Goal: Communication & Community: Share content

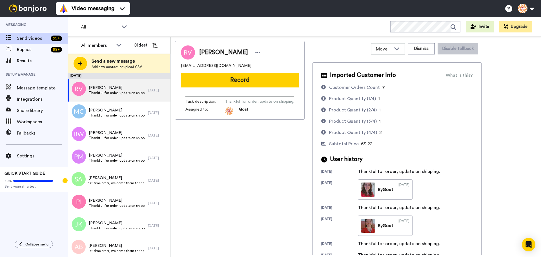
click at [238, 26] on div "All WORKSPACES View all All Thanking Thankful for Orders Other Review Request -…" at bounding box center [304, 27] width 473 height 20
click at [34, 37] on span "Send videos" at bounding box center [33, 38] width 32 height 7
click at [119, 29] on div "All" at bounding box center [104, 26] width 56 height 11
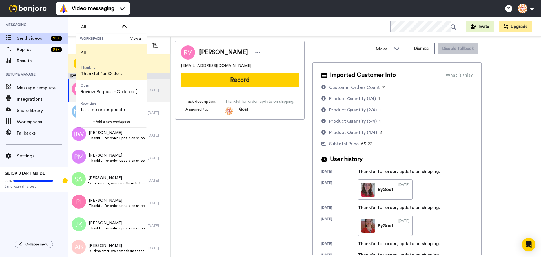
click at [123, 75] on span "Thanking Thankful for Orders" at bounding box center [101, 71] width 51 height 18
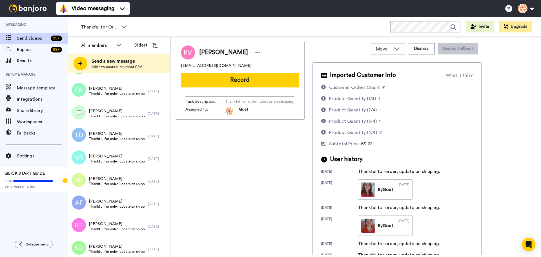
scroll to position [3807, 0]
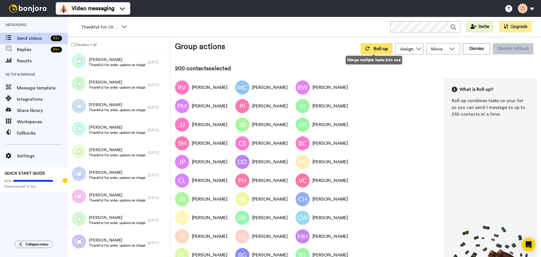
click at [375, 51] on button "Roll-up" at bounding box center [377, 48] width 32 height 11
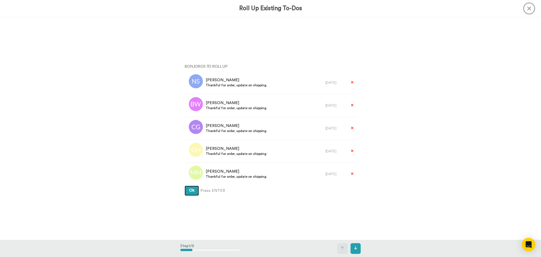
click at [189, 191] on span "Ok" at bounding box center [191, 190] width 5 height 4
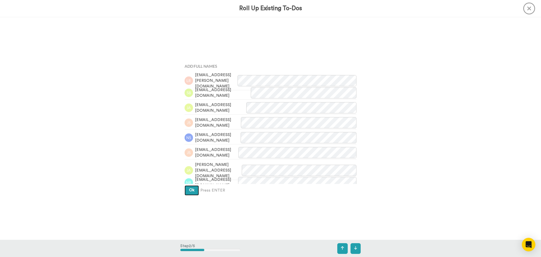
click at [189, 191] on span "Ok" at bounding box center [191, 190] width 5 height 4
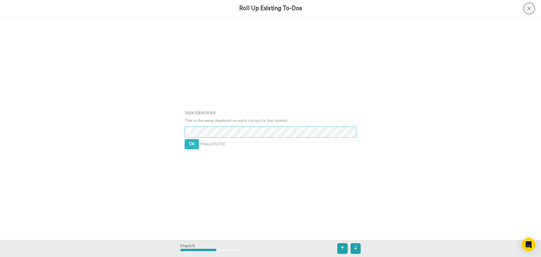
scroll to position [445, 0]
click at [190, 144] on span "Ok" at bounding box center [191, 143] width 5 height 4
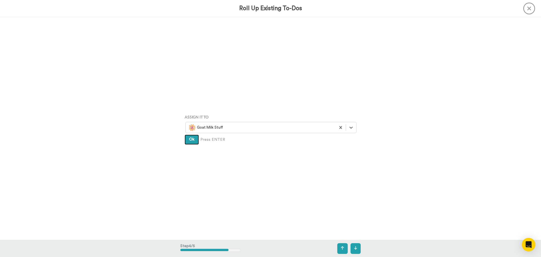
click at [189, 139] on span "Ok" at bounding box center [191, 139] width 5 height 4
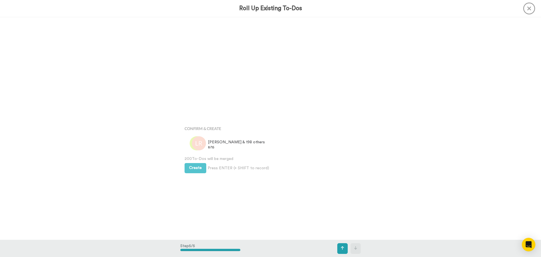
scroll to position [890, 0]
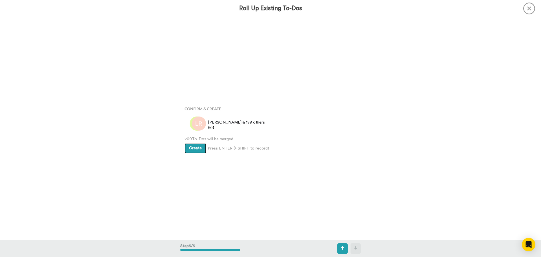
click at [190, 148] on span "Create" at bounding box center [195, 148] width 13 height 4
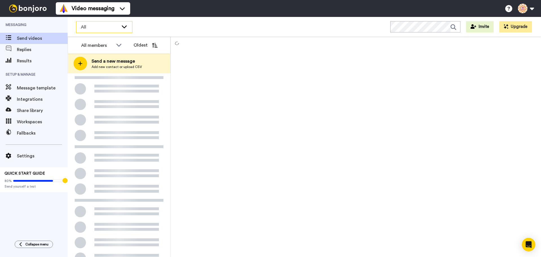
click at [125, 27] on icon at bounding box center [124, 27] width 7 height 6
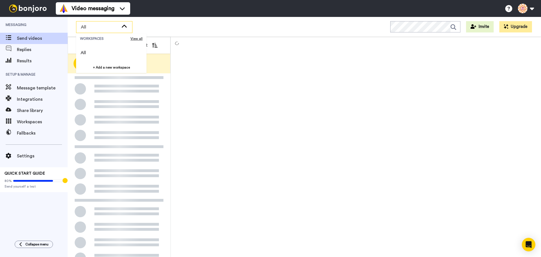
click at [150, 26] on div "All WORKSPACES View all All + Add a new workspace Invite Upgrade" at bounding box center [304, 27] width 473 height 20
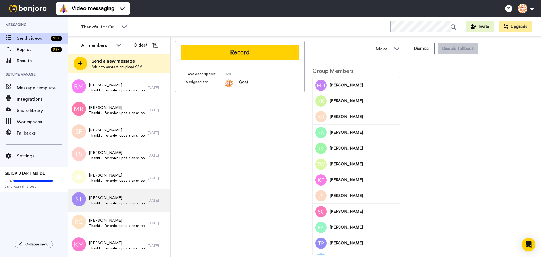
scroll to position [4393, 0]
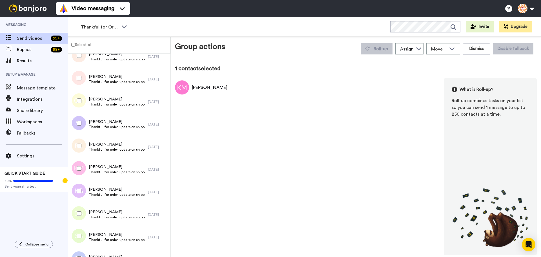
click at [80, 43] on label "Select all" at bounding box center [80, 44] width 24 height 7
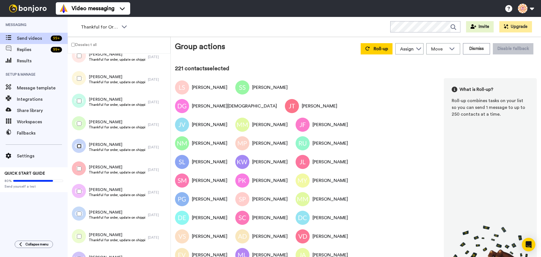
scroll to position [4881, 0]
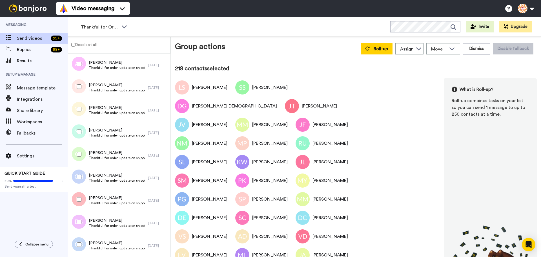
click at [80, 91] on div at bounding box center [78, 87] width 20 height 20
click at [82, 85] on div at bounding box center [78, 87] width 20 height 20
click at [83, 64] on div at bounding box center [78, 64] width 20 height 20
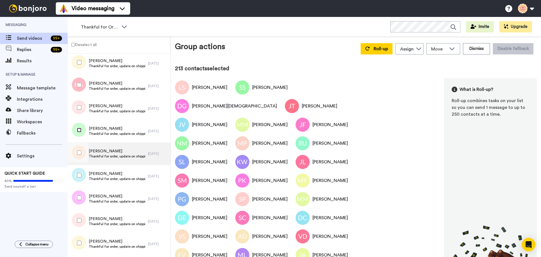
scroll to position [4683, 0]
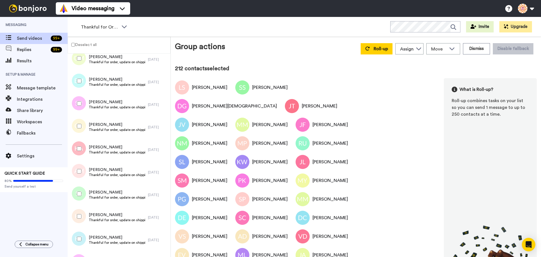
click at [78, 152] on div at bounding box center [78, 149] width 20 height 20
drag, startPoint x: 81, startPoint y: 101, endPoint x: 81, endPoint y: 89, distance: 11.6
click at [81, 100] on div at bounding box center [78, 104] width 20 height 20
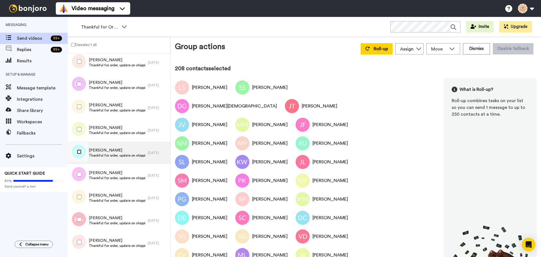
scroll to position [4599, 0]
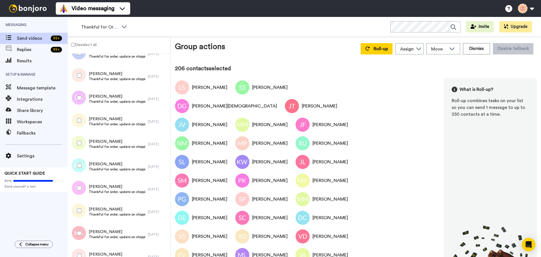
click at [81, 100] on div at bounding box center [78, 98] width 20 height 20
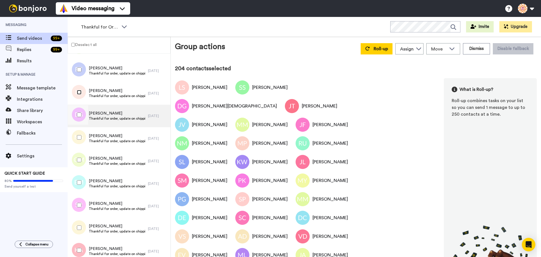
scroll to position [4514, 0]
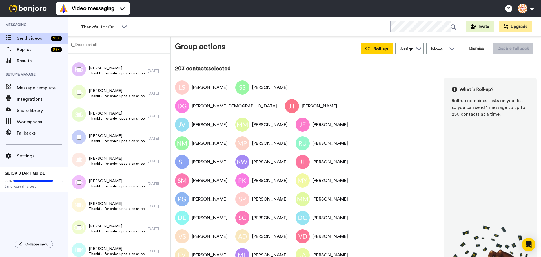
click at [81, 112] on div at bounding box center [78, 115] width 20 height 20
click at [83, 70] on div at bounding box center [78, 70] width 20 height 20
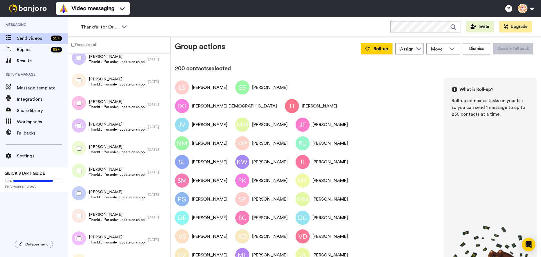
scroll to position [4458, 0]
click at [377, 51] on button "Roll-up" at bounding box center [377, 48] width 32 height 11
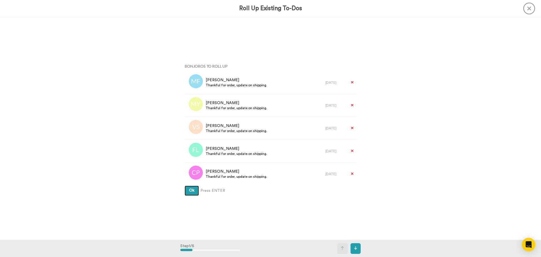
click at [189, 191] on span "Ok" at bounding box center [191, 190] width 5 height 4
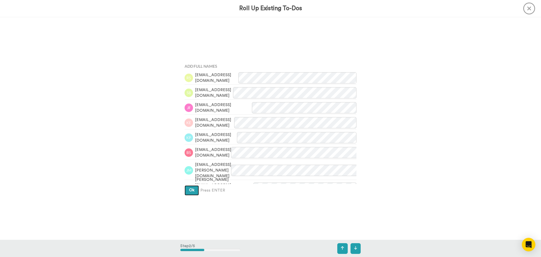
click at [189, 189] on span "Ok" at bounding box center [191, 190] width 5 height 4
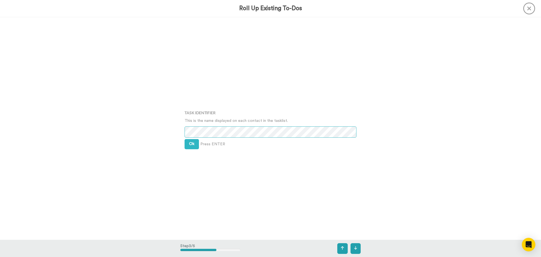
scroll to position [445, 0]
click at [189, 145] on span "Ok" at bounding box center [191, 143] width 5 height 4
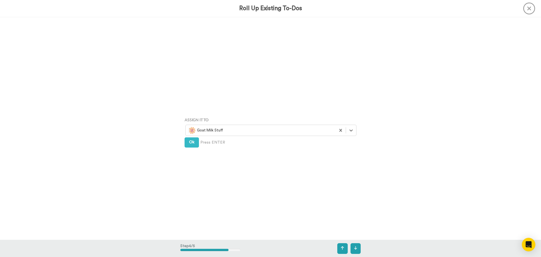
scroll to position [668, 0]
click at [191, 134] on div "Assign It To Goat Milk Stuff Ok Press ENTER" at bounding box center [270, 128] width 180 height 129
click at [191, 136] on button "Ok" at bounding box center [192, 139] width 14 height 10
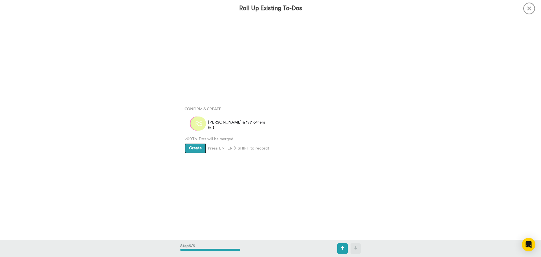
scroll to position [890, 0]
click at [192, 147] on span "Create" at bounding box center [195, 148] width 13 height 4
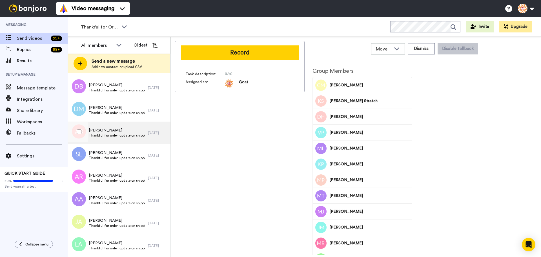
scroll to position [2759, 0]
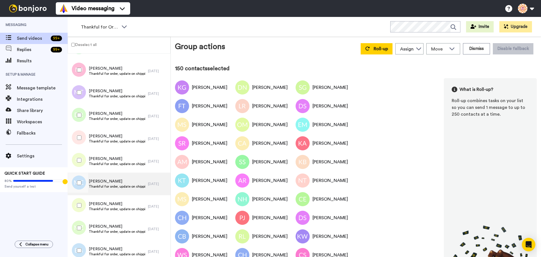
scroll to position [3844, 0]
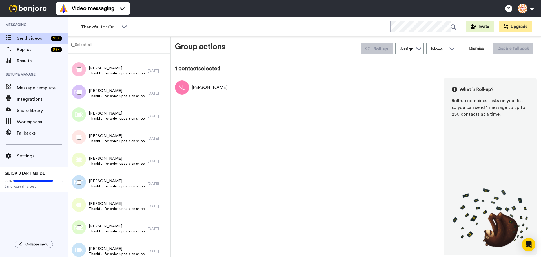
click at [71, 44] on label "Select all" at bounding box center [80, 44] width 24 height 7
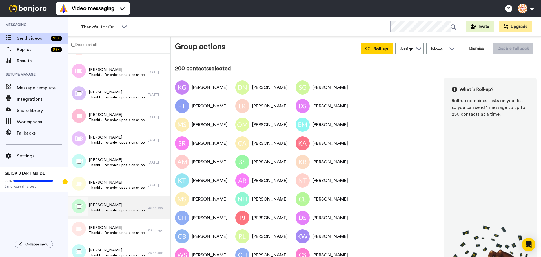
scroll to position [4435, 0]
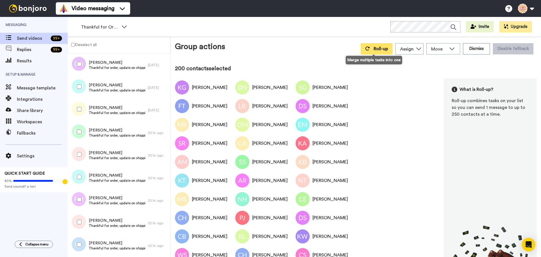
click at [377, 47] on span "Roll-up" at bounding box center [381, 48] width 14 height 5
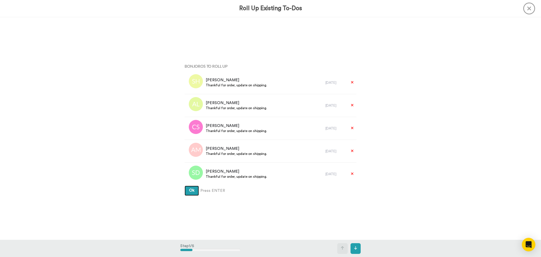
click at [193, 189] on button "Ok" at bounding box center [192, 190] width 14 height 10
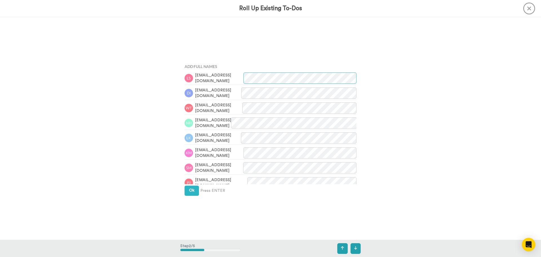
scroll to position [223, 0]
click at [190, 190] on span "Ok" at bounding box center [191, 190] width 5 height 4
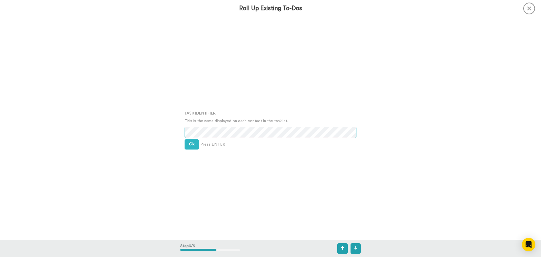
scroll to position [445, 0]
click at [190, 142] on span "Ok" at bounding box center [191, 143] width 5 height 4
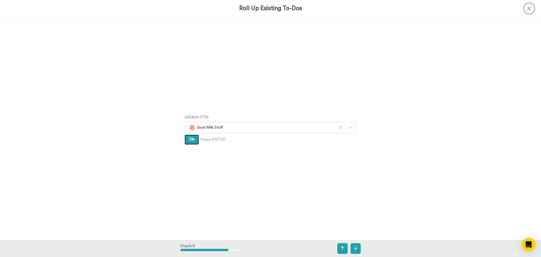
click at [190, 142] on button "Ok" at bounding box center [192, 139] width 14 height 10
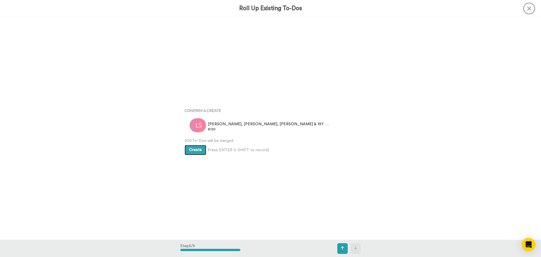
scroll to position [890, 0]
click at [189, 146] on button "Create" at bounding box center [196, 148] width 22 height 10
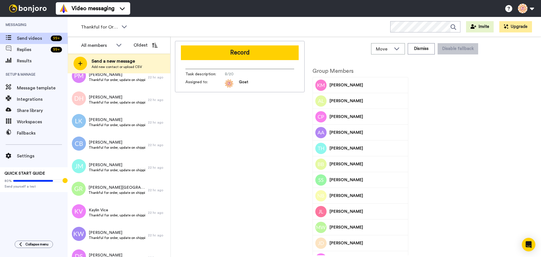
scroll to position [2093, 0]
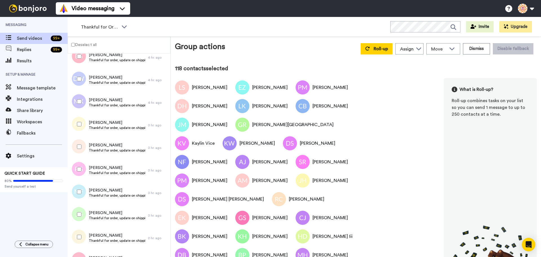
drag, startPoint x: 77, startPoint y: 194, endPoint x: 82, endPoint y: 190, distance: 5.8
click at [78, 194] on div at bounding box center [78, 192] width 20 height 20
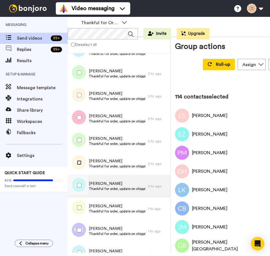
scroll to position [2262, 0]
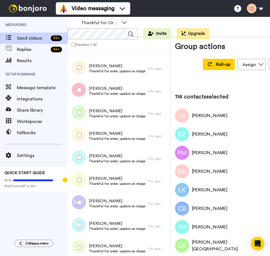
click at [82, 164] on div at bounding box center [78, 158] width 20 height 20
click at [81, 184] on div at bounding box center [78, 180] width 20 height 20
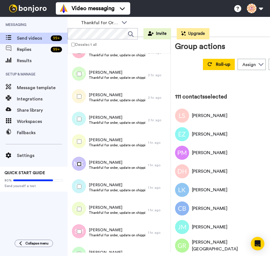
scroll to position [2318, 0]
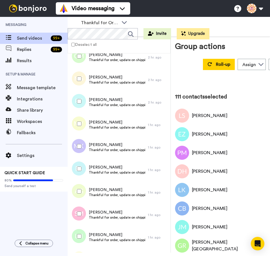
click at [79, 172] on div at bounding box center [78, 169] width 20 height 20
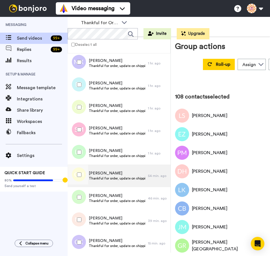
scroll to position [2403, 0]
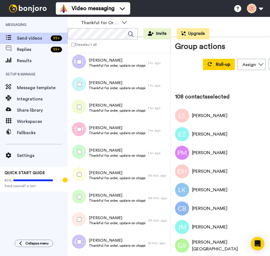
click at [84, 151] on div at bounding box center [78, 152] width 20 height 20
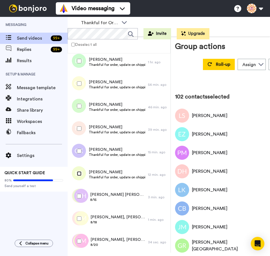
scroll to position [2495, 0]
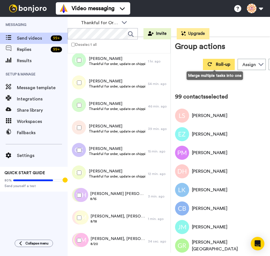
click at [214, 67] on button "Roll-up" at bounding box center [219, 64] width 32 height 11
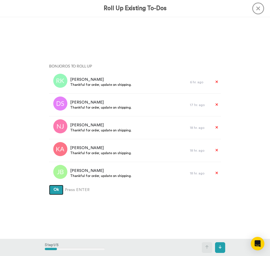
click at [54, 194] on button "Ok" at bounding box center [56, 190] width 14 height 10
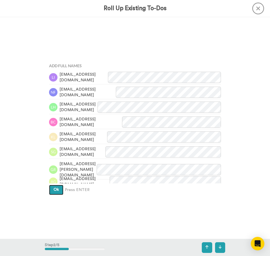
click at [56, 190] on span "Ok" at bounding box center [56, 190] width 5 height 4
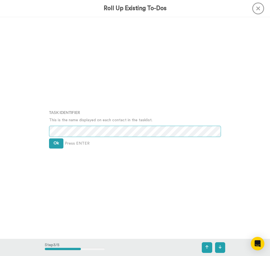
scroll to position [445, 0]
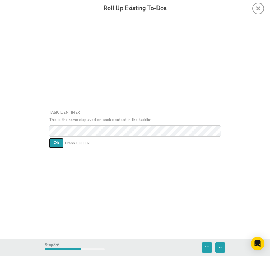
click at [58, 145] on button "Ok" at bounding box center [56, 143] width 14 height 10
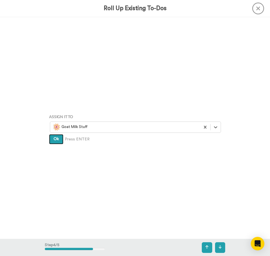
click at [53, 142] on button "Ok" at bounding box center [56, 139] width 14 height 10
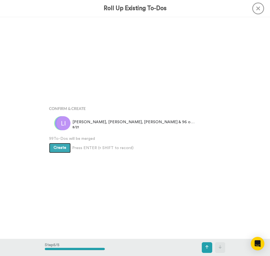
scroll to position [889, 0]
click at [54, 147] on span "Create" at bounding box center [60, 148] width 13 height 4
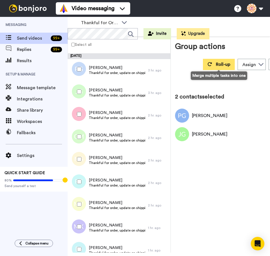
click at [217, 63] on span "Roll-up" at bounding box center [223, 64] width 14 height 5
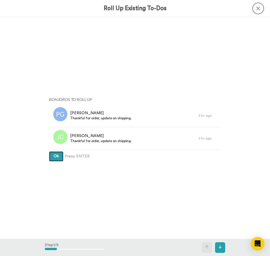
click at [59, 155] on button "Ok" at bounding box center [56, 157] width 14 height 10
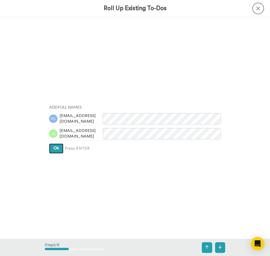
click at [56, 152] on button "Ok" at bounding box center [56, 149] width 14 height 10
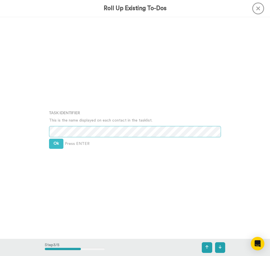
scroll to position [445, 0]
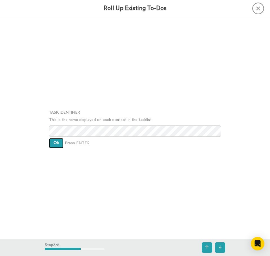
click at [50, 141] on button "Ok" at bounding box center [56, 143] width 14 height 10
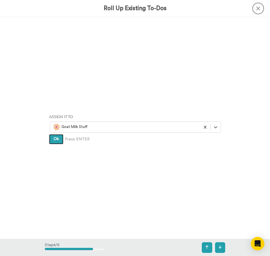
click at [58, 138] on button "Ok" at bounding box center [56, 139] width 14 height 10
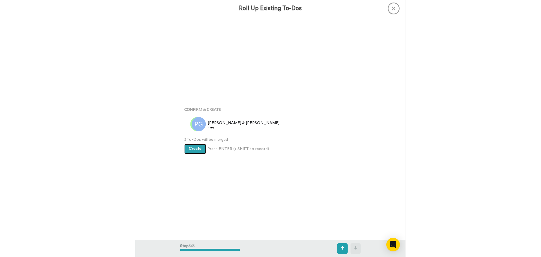
scroll to position [889, 0]
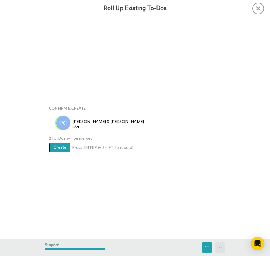
click at [54, 147] on span "Create" at bounding box center [60, 148] width 13 height 4
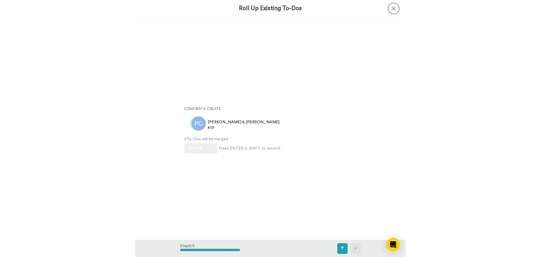
scroll to position [890, 0]
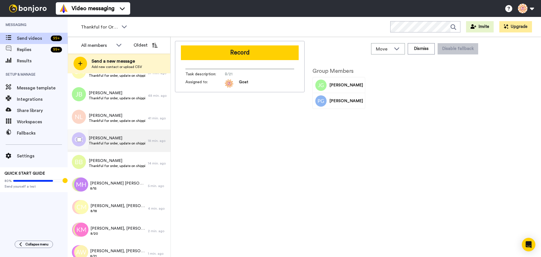
scroll to position [273, 0]
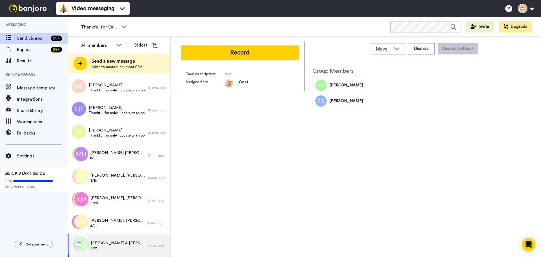
click at [112, 240] on span "[PERSON_NAME] & [PERSON_NAME]" at bounding box center [118, 243] width 54 height 6
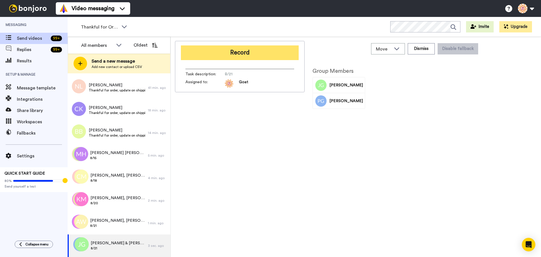
click at [258, 53] on button "Record" at bounding box center [240, 52] width 118 height 15
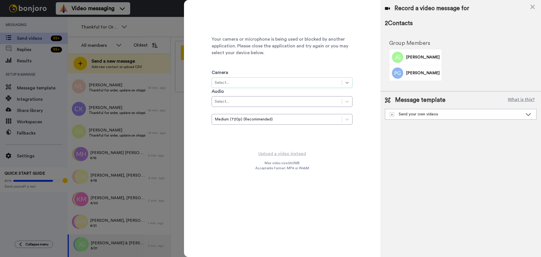
click at [351, 84] on div at bounding box center [347, 82] width 10 height 10
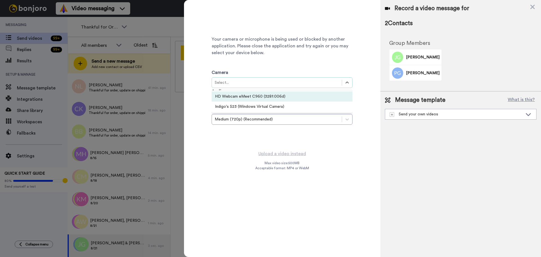
click at [312, 98] on div "HD Webcam eMeet C960 (328f:006d)" at bounding box center [282, 96] width 141 height 10
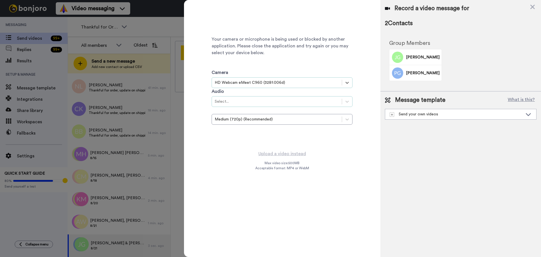
click at [326, 101] on div "Select..." at bounding box center [277, 102] width 124 height 6
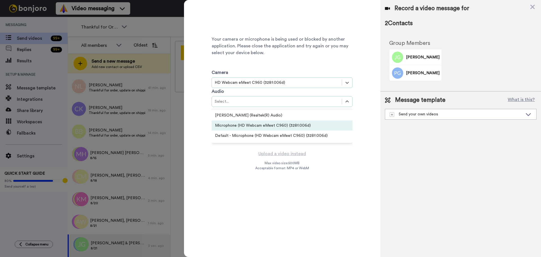
click at [296, 123] on div "Microphone (HD Webcam eMeet C960) (328f:006d)" at bounding box center [282, 125] width 141 height 10
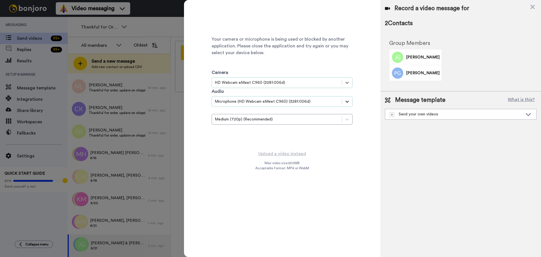
click at [348, 102] on icon at bounding box center [347, 102] width 6 height 6
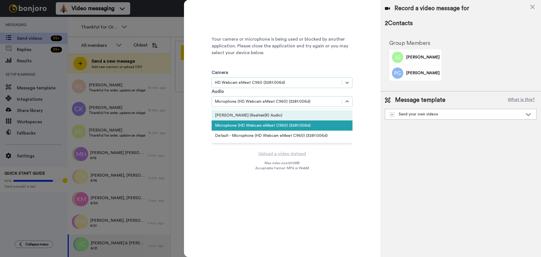
click at [316, 116] on div "[PERSON_NAME] (Realtek(R) Audio)" at bounding box center [282, 115] width 141 height 10
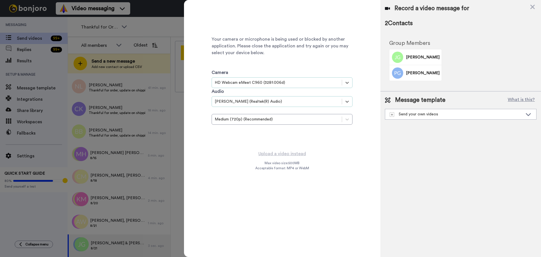
click at [286, 162] on span "Max video size: 500 MB" at bounding box center [282, 163] width 35 height 5
click at [286, 164] on span "Max video size: 500 MB" at bounding box center [282, 163] width 35 height 5
click at [319, 142] on div "Your camera or microphone is being used or blocked by another application. Plea…" at bounding box center [282, 75] width 141 height 141
drag, startPoint x: 534, startPoint y: 6, endPoint x: 493, endPoint y: 11, distance: 41.1
click at [530, 4] on icon at bounding box center [533, 6] width 6 height 7
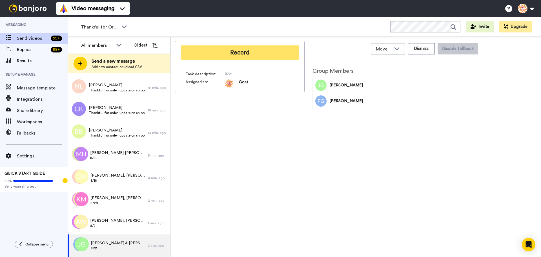
click at [273, 56] on button "Record" at bounding box center [240, 52] width 118 height 15
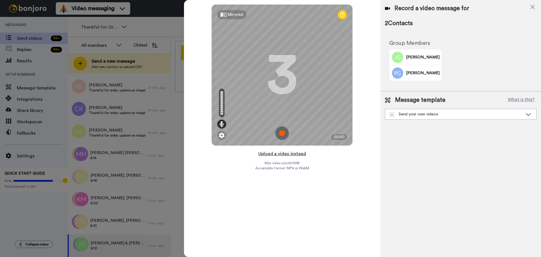
click at [280, 152] on button "Upload a video instead" at bounding box center [282, 153] width 51 height 7
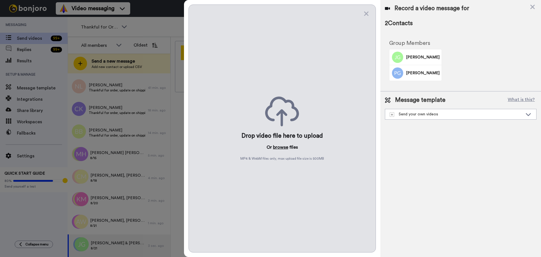
click at [282, 149] on button "browse" at bounding box center [280, 147] width 15 height 7
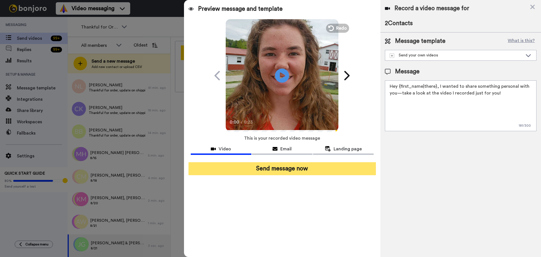
click at [295, 170] on button "Send message now" at bounding box center [282, 168] width 187 height 13
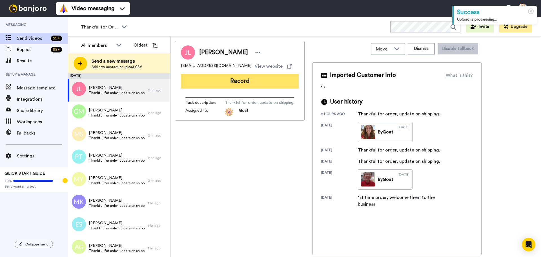
click at [260, 81] on button "Record" at bounding box center [240, 81] width 118 height 15
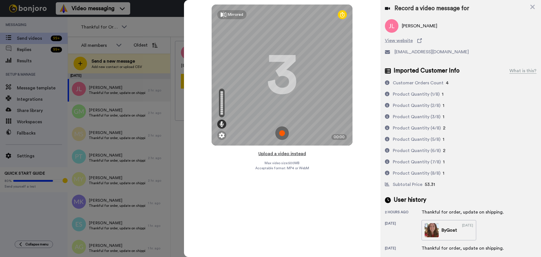
click at [272, 155] on button "Upload a video instead" at bounding box center [282, 153] width 51 height 7
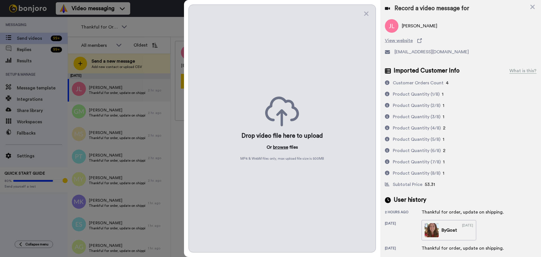
click at [278, 148] on button "browse" at bounding box center [280, 147] width 15 height 7
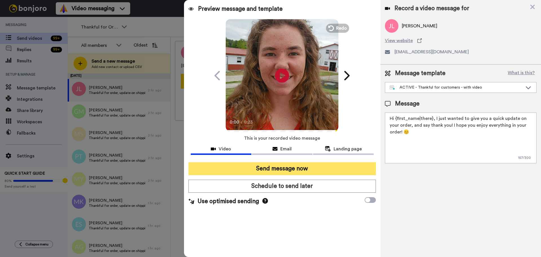
click at [291, 169] on button "Send message now" at bounding box center [282, 168] width 187 height 13
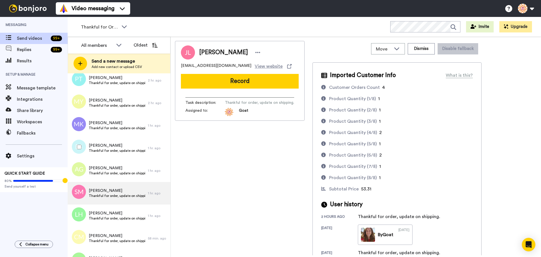
scroll to position [113, 0]
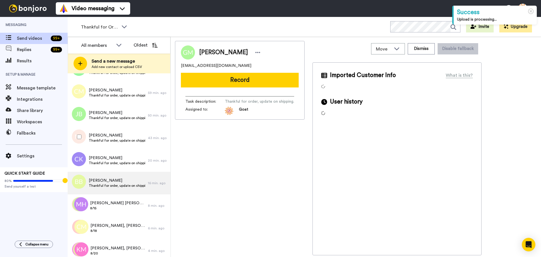
scroll to position [251, 0]
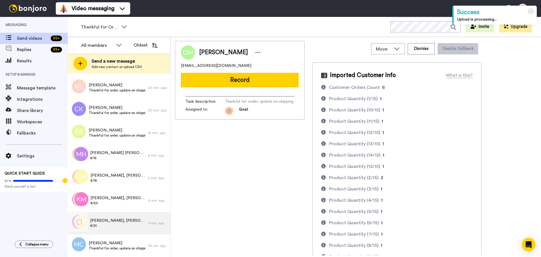
click at [121, 221] on span "Anita, Christy, Ann & 96 others" at bounding box center [117, 221] width 55 height 6
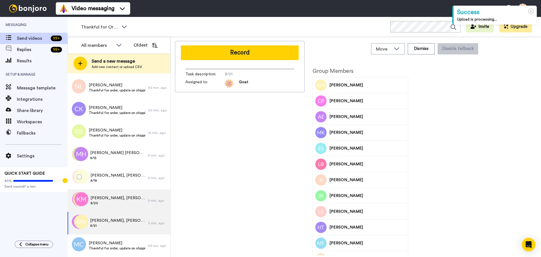
click at [123, 199] on span "Kristen, Amanda & 198 others" at bounding box center [117, 198] width 55 height 6
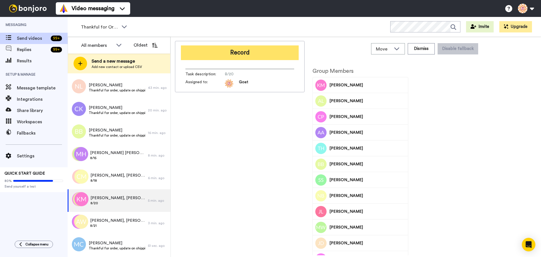
click at [266, 54] on button "Record" at bounding box center [240, 52] width 118 height 15
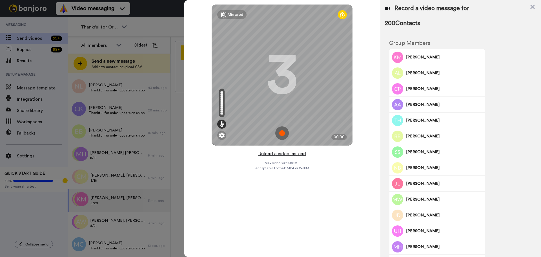
click at [284, 155] on button "Upload a video instead" at bounding box center [282, 153] width 51 height 7
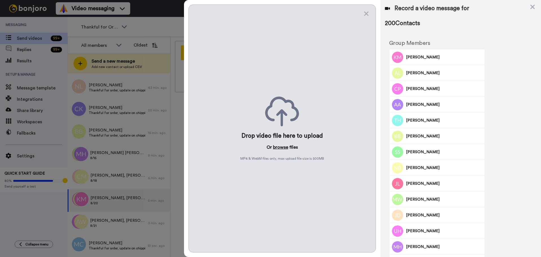
click at [281, 147] on button "browse" at bounding box center [280, 147] width 15 height 7
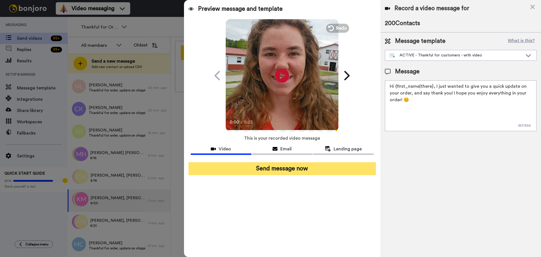
click at [309, 168] on button "Send message now" at bounding box center [282, 168] width 187 height 13
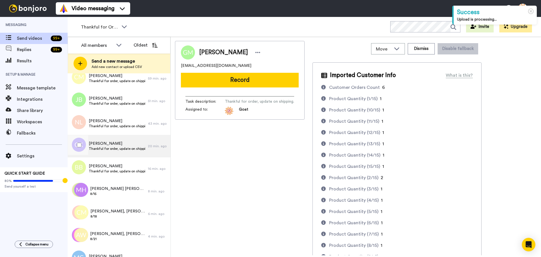
scroll to position [228, 0]
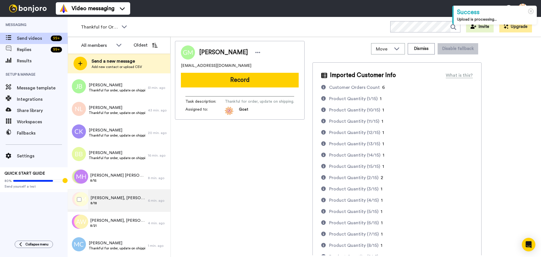
click at [126, 203] on span "8/18" at bounding box center [117, 203] width 55 height 5
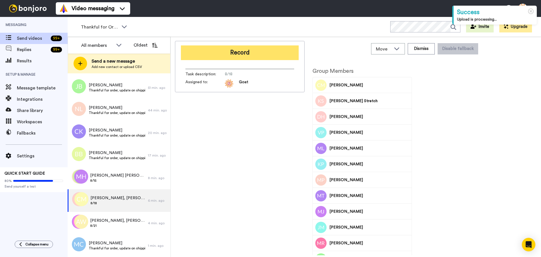
click at [251, 53] on button "Record" at bounding box center [240, 52] width 118 height 15
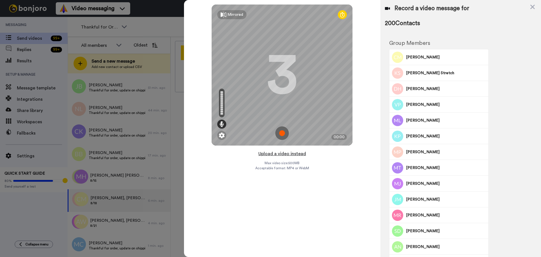
click at [287, 154] on button "Upload a video instead" at bounding box center [282, 153] width 51 height 7
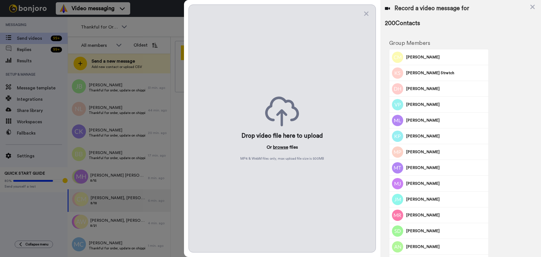
click at [281, 148] on button "browse" at bounding box center [280, 147] width 15 height 7
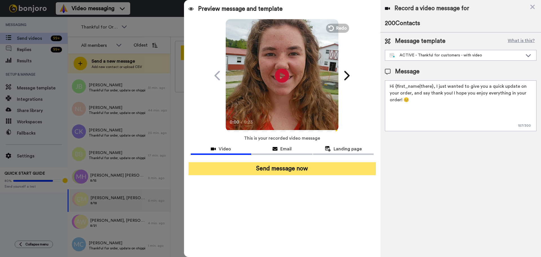
click at [288, 168] on button "Send message now" at bounding box center [282, 168] width 187 height 13
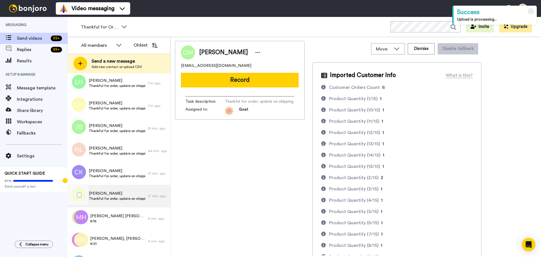
scroll to position [205, 0]
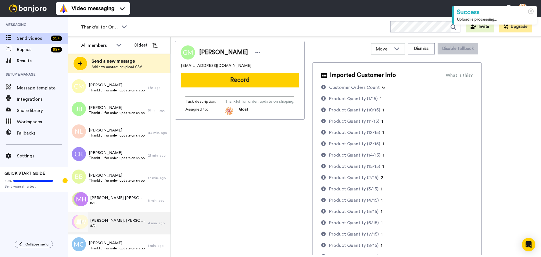
click at [117, 225] on span "8/21" at bounding box center [117, 225] width 55 height 5
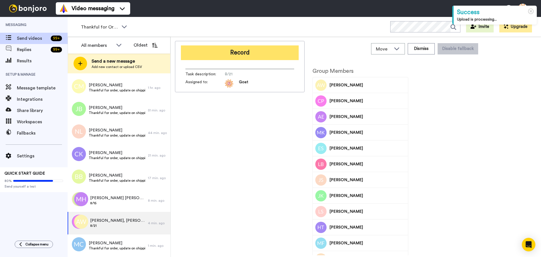
click at [280, 52] on button "Record" at bounding box center [240, 52] width 118 height 15
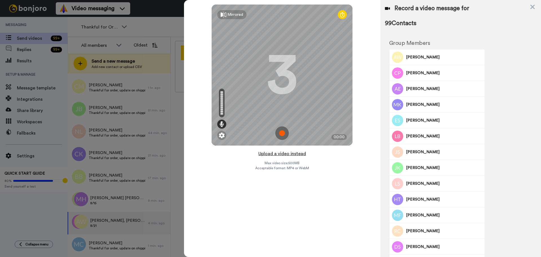
click at [284, 155] on button "Upload a video instead" at bounding box center [282, 153] width 51 height 7
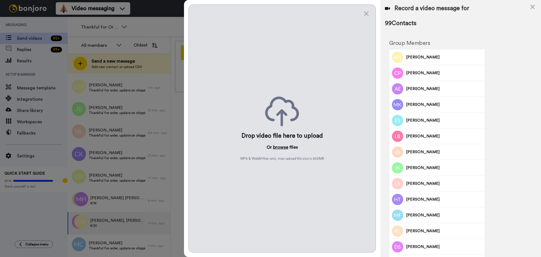
click at [275, 147] on button "browse" at bounding box center [280, 147] width 15 height 7
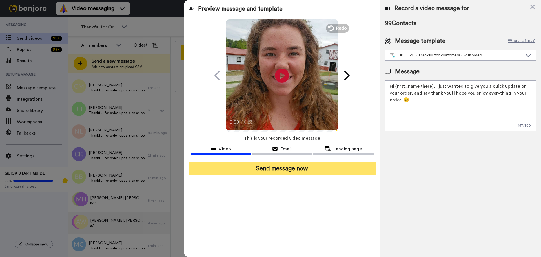
click at [285, 169] on button "Send message now" at bounding box center [282, 168] width 187 height 13
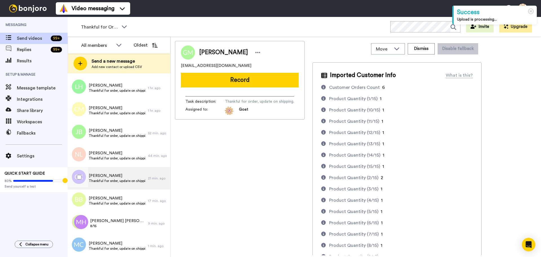
scroll to position [183, 0]
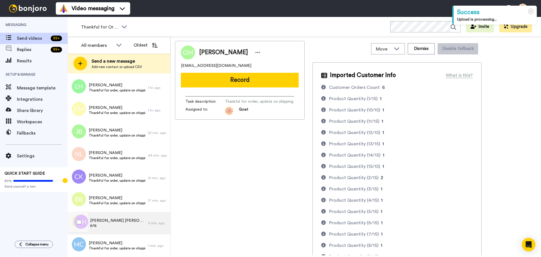
click at [130, 218] on span "[PERSON_NAME] [PERSON_NAME], [PERSON_NAME] & 198 others" at bounding box center [117, 221] width 55 height 6
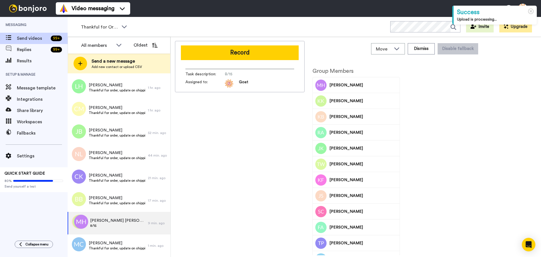
click at [269, 57] on button "Record" at bounding box center [240, 52] width 118 height 15
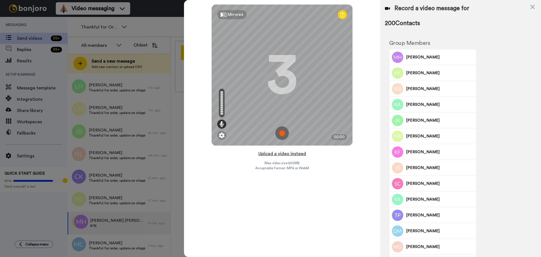
click at [285, 154] on button "Upload a video instead" at bounding box center [282, 153] width 51 height 7
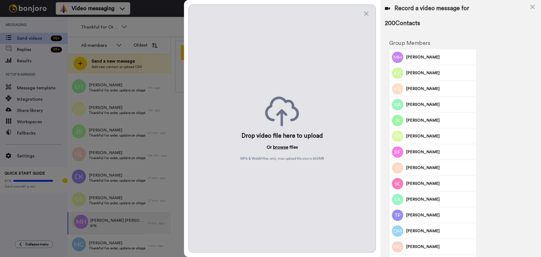
click at [279, 147] on button "browse" at bounding box center [280, 147] width 15 height 7
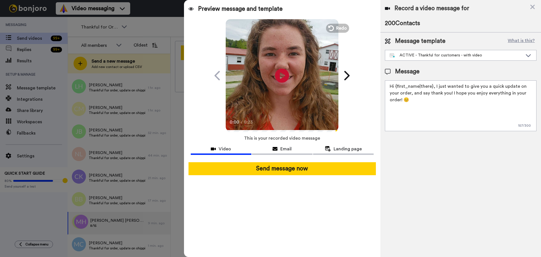
click at [292, 168] on button "Send message now" at bounding box center [282, 168] width 187 height 13
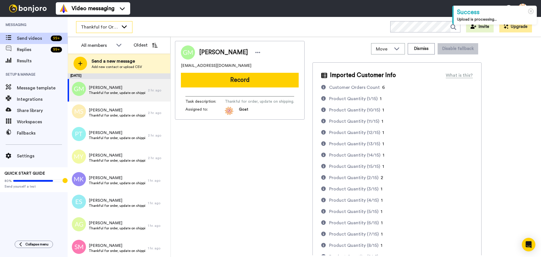
click at [108, 30] on span "Thankful for Orders" at bounding box center [100, 27] width 38 height 7
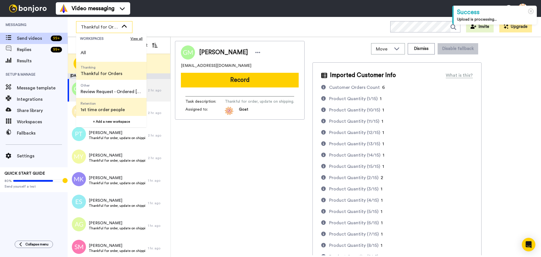
click at [127, 106] on span "Retention 1st time order people" at bounding box center [102, 107] width 53 height 18
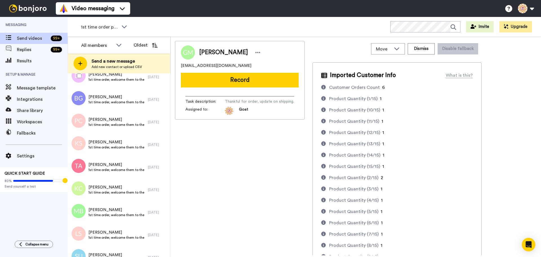
scroll to position [4404, 0]
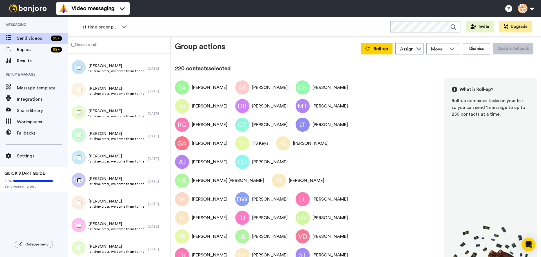
scroll to position [4869, 0]
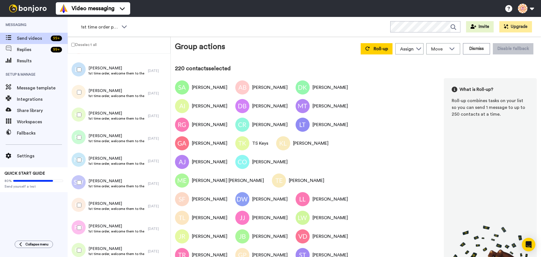
click at [77, 162] on div at bounding box center [78, 160] width 20 height 20
click at [74, 138] on div at bounding box center [78, 137] width 20 height 20
click at [79, 95] on div at bounding box center [78, 92] width 20 height 20
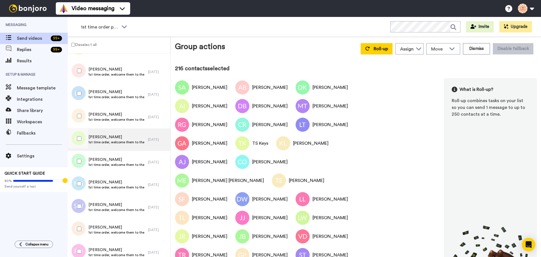
scroll to position [4785, 0]
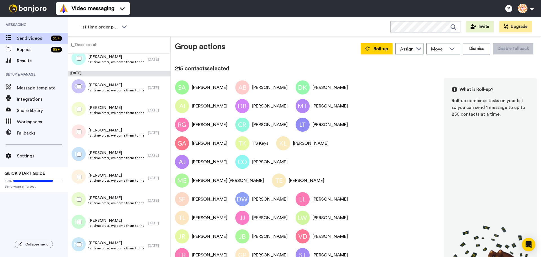
click at [78, 129] on div at bounding box center [78, 132] width 20 height 20
click at [79, 82] on div at bounding box center [78, 87] width 20 height 20
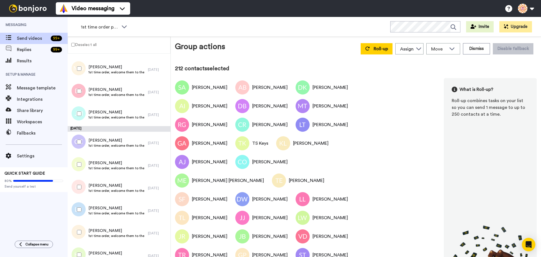
scroll to position [4728, 0]
click at [77, 94] on div at bounding box center [78, 92] width 20 height 20
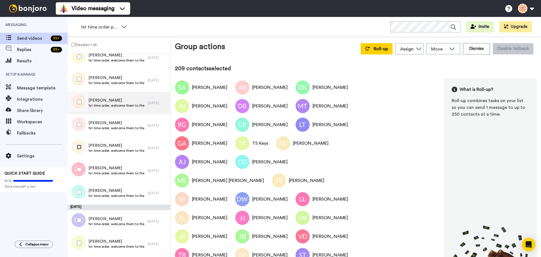
scroll to position [4644, 0]
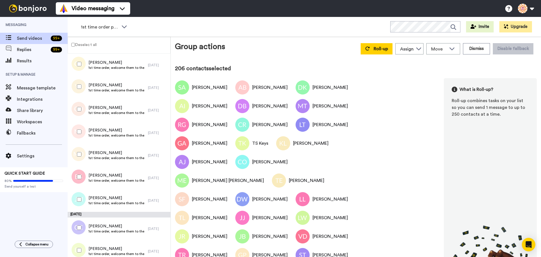
click at [76, 66] on div at bounding box center [78, 64] width 20 height 20
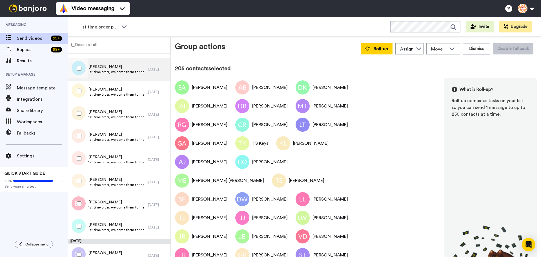
scroll to position [4587, 0]
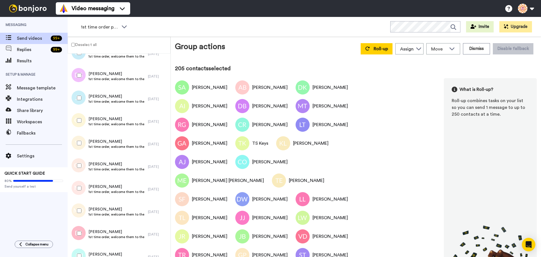
click at [82, 98] on div at bounding box center [78, 98] width 20 height 20
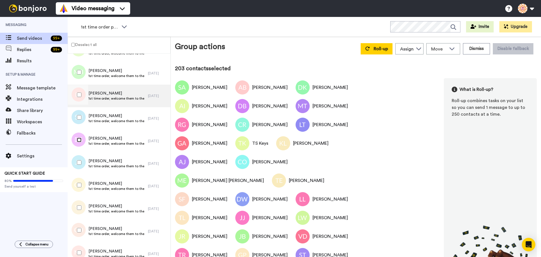
scroll to position [4503, 0]
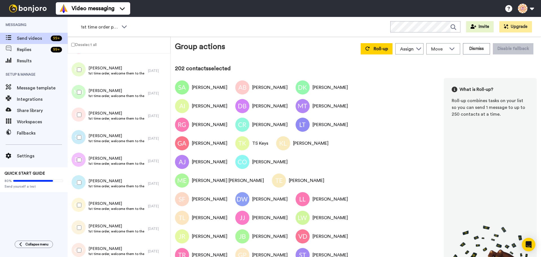
click at [77, 112] on div at bounding box center [78, 115] width 20 height 20
click at [380, 47] on span "Roll-up" at bounding box center [381, 48] width 14 height 5
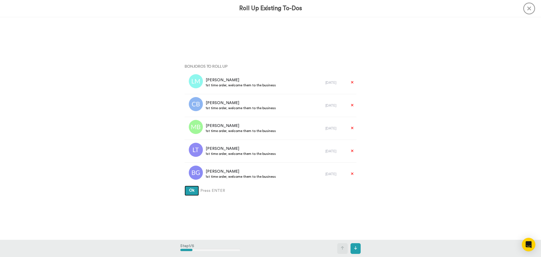
click at [189, 190] on span "Ok" at bounding box center [191, 190] width 5 height 4
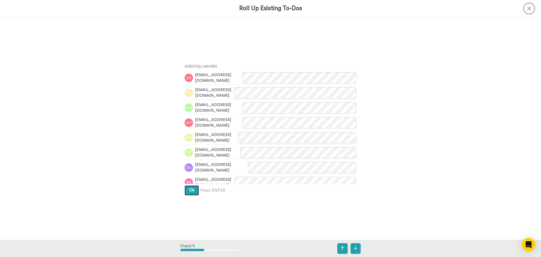
click at [189, 189] on span "Ok" at bounding box center [191, 190] width 5 height 4
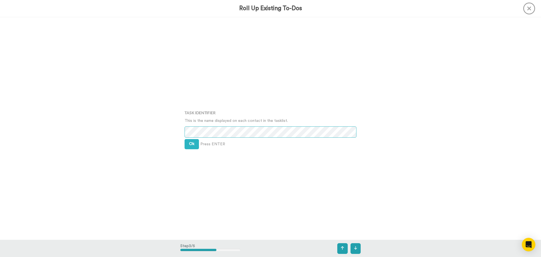
scroll to position [445, 0]
click at [189, 143] on span "Ok" at bounding box center [191, 143] width 5 height 4
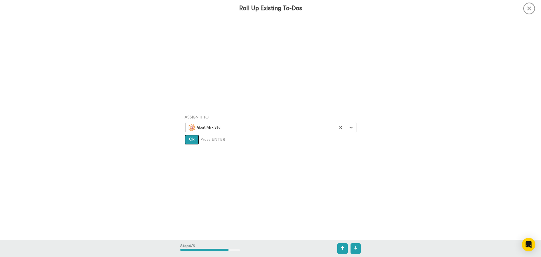
click at [189, 143] on button "Ok" at bounding box center [192, 139] width 14 height 10
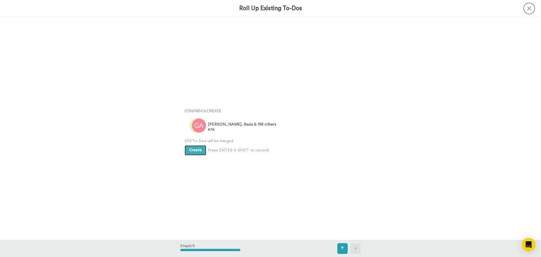
scroll to position [890, 0]
click at [189, 145] on button "Create" at bounding box center [196, 148] width 22 height 10
click at [529, 6] on icon at bounding box center [529, 9] width 12 height 12
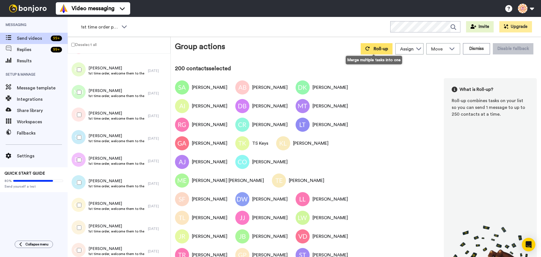
click at [378, 50] on span "Roll-up" at bounding box center [381, 48] width 14 height 5
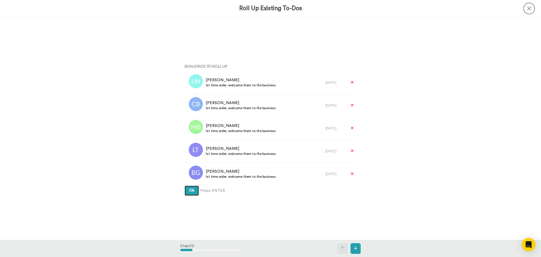
click at [191, 193] on button "Ok" at bounding box center [192, 190] width 14 height 10
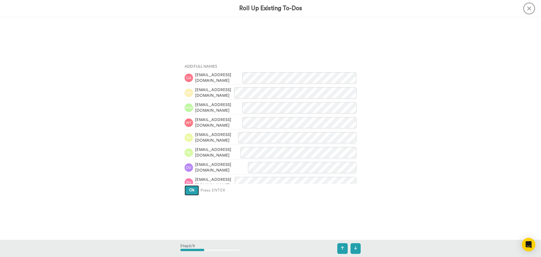
click at [190, 189] on span "Ok" at bounding box center [191, 190] width 5 height 4
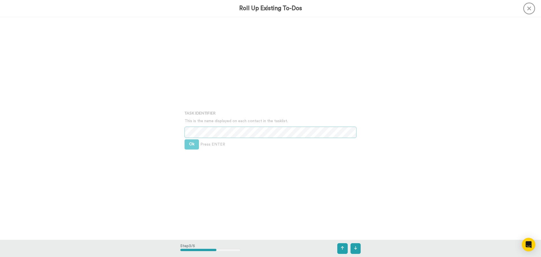
scroll to position [445, 0]
click at [192, 143] on span "Ok" at bounding box center [191, 143] width 5 height 4
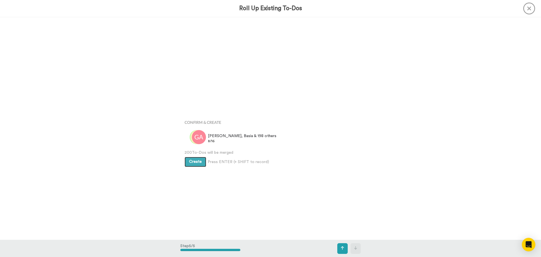
scroll to position [890, 0]
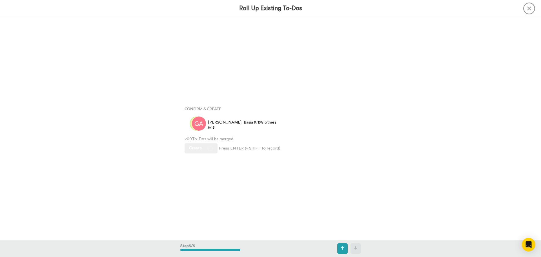
click at [530, 6] on icon at bounding box center [529, 9] width 12 height 12
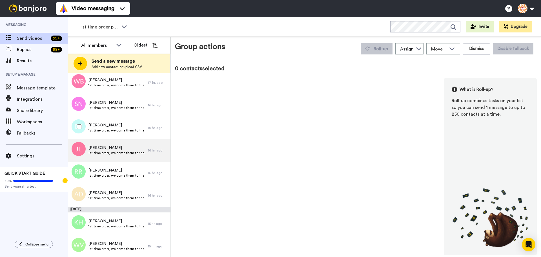
scroll to position [3356, 0]
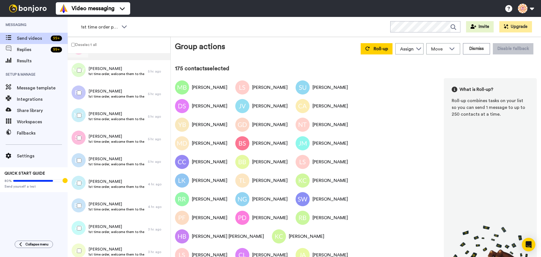
scroll to position [3849, 0]
click at [77, 44] on label "Deselect all" at bounding box center [82, 44] width 29 height 7
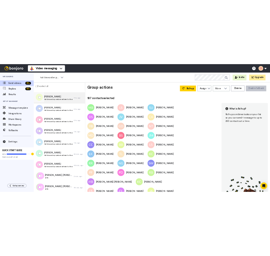
scroll to position [4035, 0]
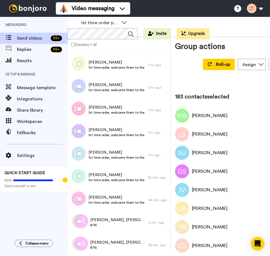
click at [75, 154] on div at bounding box center [78, 154] width 20 height 20
click at [77, 131] on div at bounding box center [78, 132] width 20 height 20
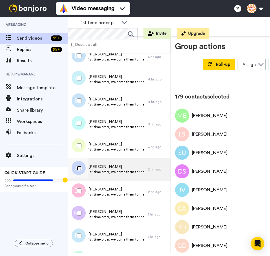
scroll to position [3951, 0]
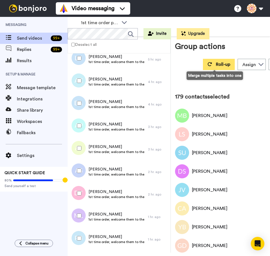
click at [212, 62] on button "Roll-up" at bounding box center [219, 64] width 32 height 11
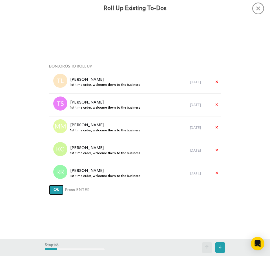
drag, startPoint x: 55, startPoint y: 189, endPoint x: 62, endPoint y: 183, distance: 8.6
click at [55, 189] on span "Ok" at bounding box center [56, 190] width 5 height 4
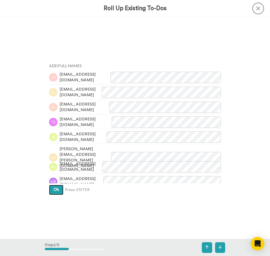
click at [56, 190] on span "Ok" at bounding box center [56, 190] width 5 height 4
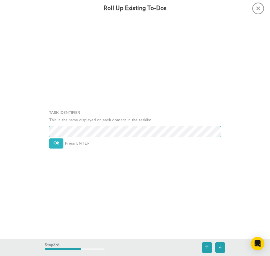
scroll to position [445, 0]
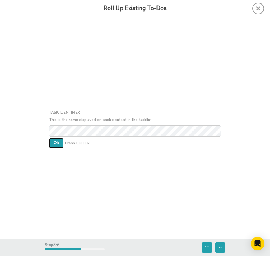
click at [57, 143] on span "Ok" at bounding box center [56, 143] width 5 height 4
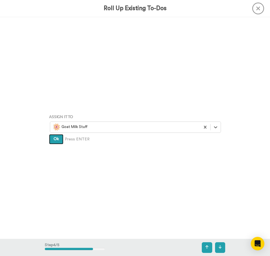
click at [57, 143] on button "Ok" at bounding box center [56, 139] width 14 height 10
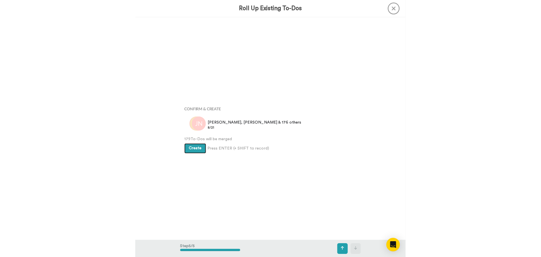
scroll to position [889, 0]
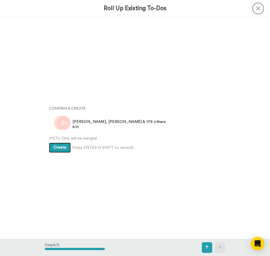
click at [54, 147] on span "Create" at bounding box center [60, 148] width 13 height 4
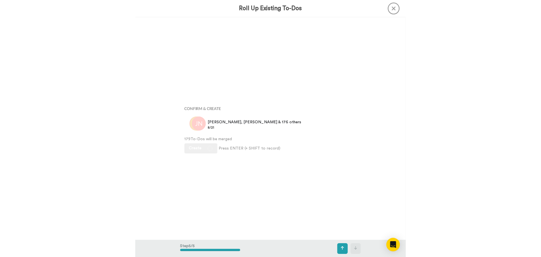
scroll to position [890, 0]
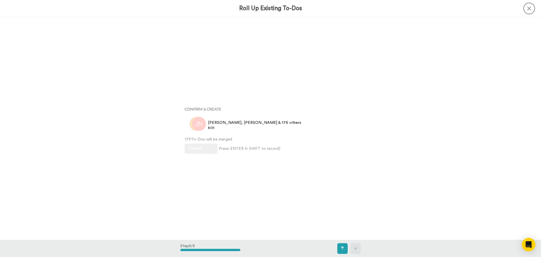
click at [527, 11] on icon at bounding box center [529, 9] width 12 height 12
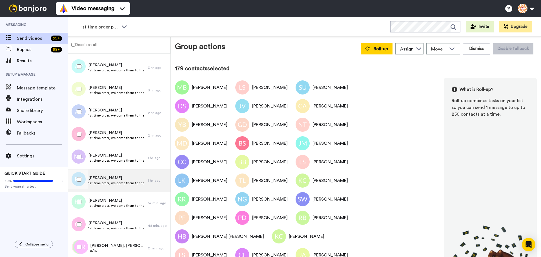
scroll to position [4035, 0]
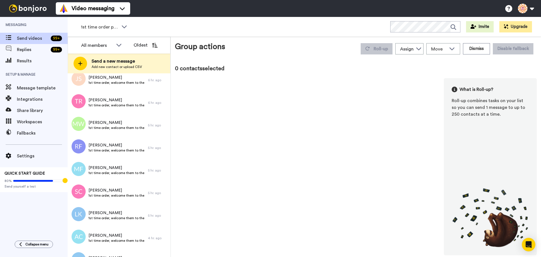
scroll to position [4077, 0]
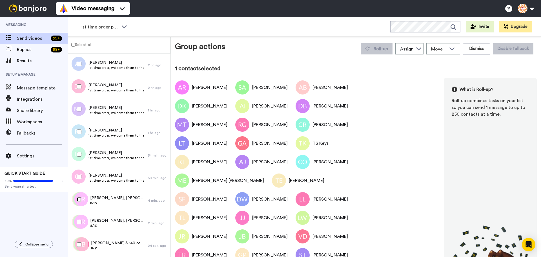
scroll to position [4058, 0]
click at [469, 47] on button "Dismiss" at bounding box center [476, 48] width 27 height 11
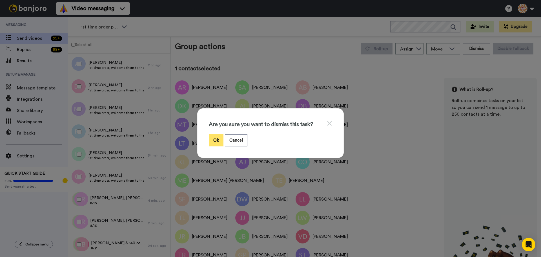
click at [215, 141] on button "Ok" at bounding box center [216, 140] width 15 height 12
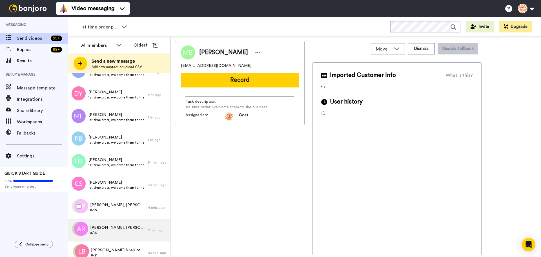
scroll to position [4077, 0]
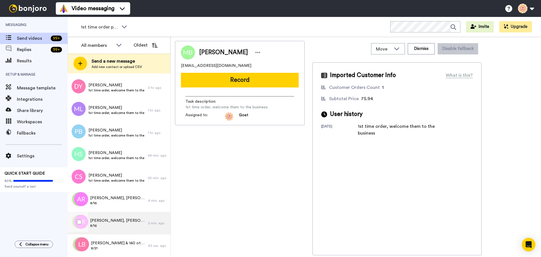
click at [108, 222] on span "[PERSON_NAME], [PERSON_NAME], [PERSON_NAME] & 197 others" at bounding box center [117, 221] width 55 height 6
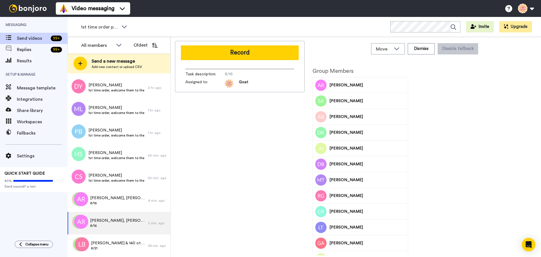
click at [241, 54] on button "Record" at bounding box center [240, 52] width 118 height 15
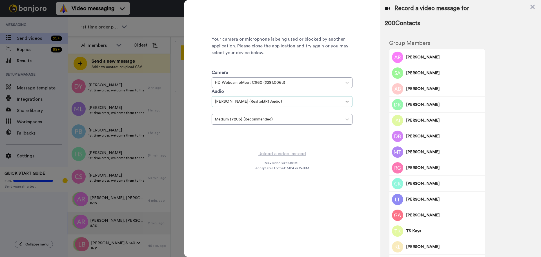
click at [349, 103] on icon at bounding box center [347, 102] width 6 height 6
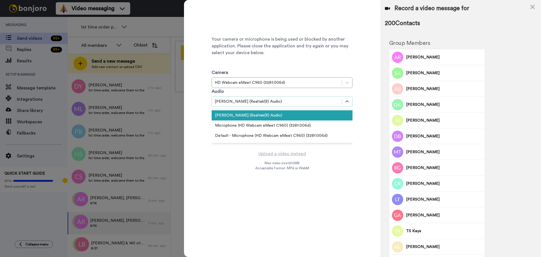
click at [333, 118] on div "[PERSON_NAME] (Realtek(R) Audio)" at bounding box center [282, 115] width 141 height 10
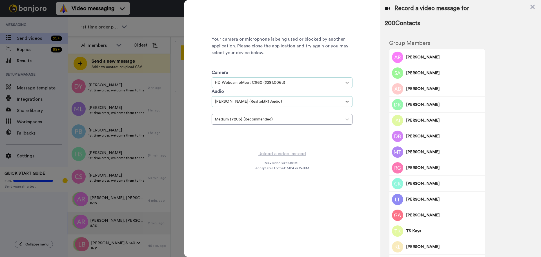
click at [349, 83] on icon at bounding box center [347, 83] width 6 height 6
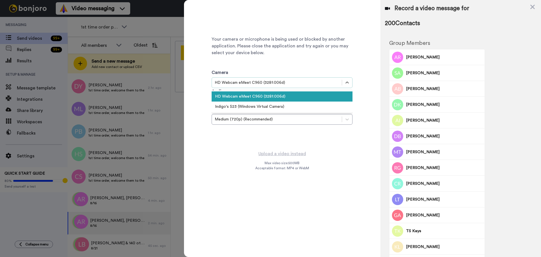
click at [333, 96] on div "HD Webcam eMeet C960 (328f:006d)" at bounding box center [282, 96] width 141 height 10
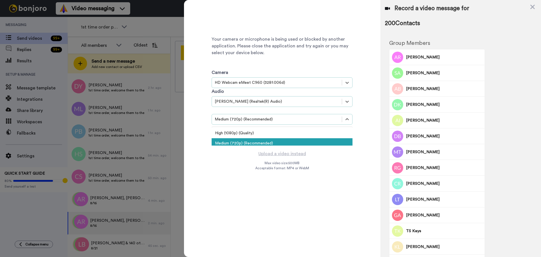
click at [323, 120] on div "Medium (720p) (Recommended)" at bounding box center [277, 119] width 124 height 6
click at [367, 125] on div "Your camera or microphone is being used or blocked by another application. Plea…" at bounding box center [282, 75] width 196 height 150
click at [324, 143] on div "Medium (720p) (Recommended)" at bounding box center [282, 143] width 141 height 10
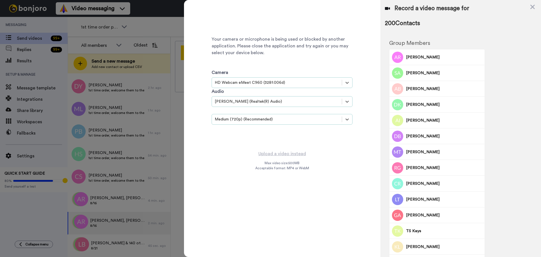
click at [151, 49] on div at bounding box center [270, 128] width 541 height 257
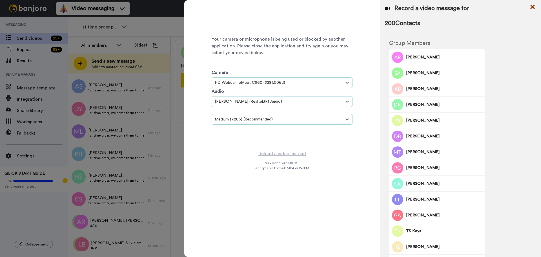
click at [533, 6] on icon at bounding box center [532, 7] width 5 height 5
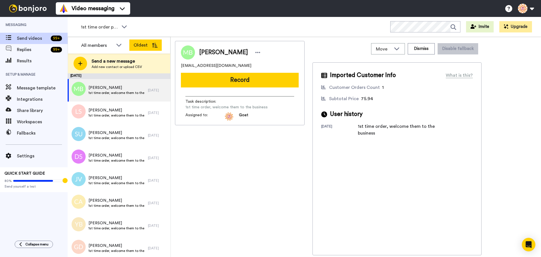
click at [150, 47] on button "Oldest" at bounding box center [145, 44] width 32 height 11
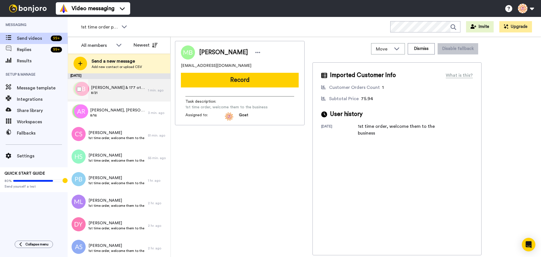
click at [123, 91] on span "8/21" at bounding box center [118, 92] width 54 height 5
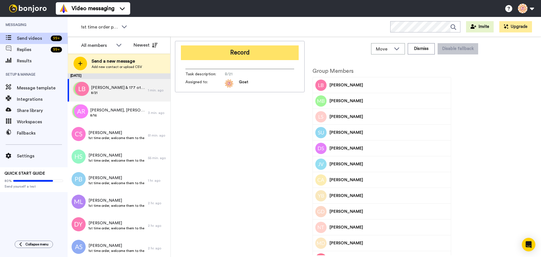
click at [233, 51] on button "Record" at bounding box center [240, 52] width 118 height 15
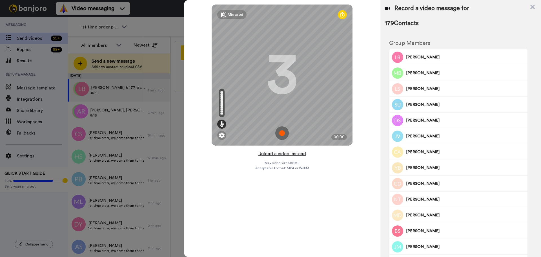
click at [298, 155] on button "Upload a video instead" at bounding box center [282, 153] width 51 height 7
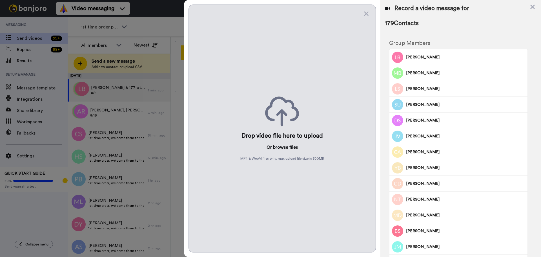
click at [276, 147] on button "browse" at bounding box center [280, 147] width 15 height 7
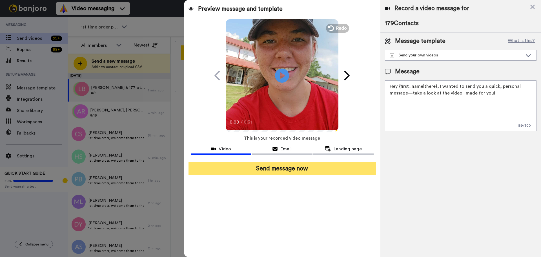
click at [309, 170] on button "Send message now" at bounding box center [282, 168] width 187 height 13
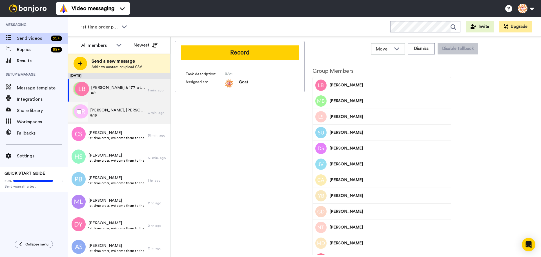
click at [123, 111] on span "[PERSON_NAME], [PERSON_NAME], [PERSON_NAME] & 197 others" at bounding box center [117, 110] width 55 height 6
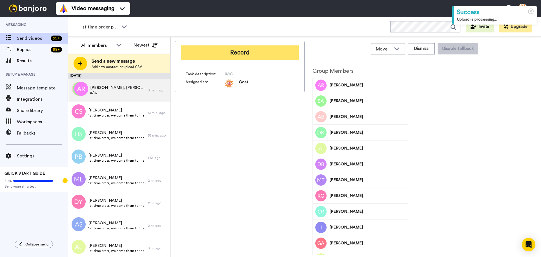
click at [245, 52] on button "Record" at bounding box center [240, 52] width 118 height 15
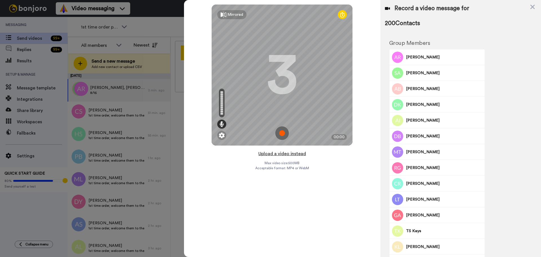
click at [301, 155] on button "Upload a video instead" at bounding box center [282, 153] width 51 height 7
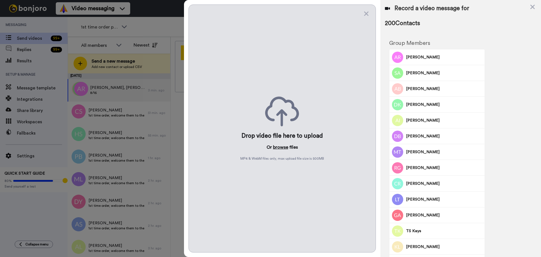
click at [278, 146] on button "browse" at bounding box center [280, 147] width 15 height 7
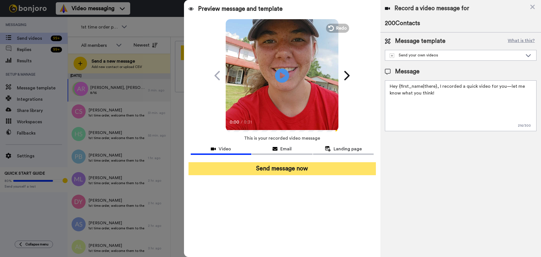
click at [276, 169] on button "Send message now" at bounding box center [282, 168] width 187 height 13
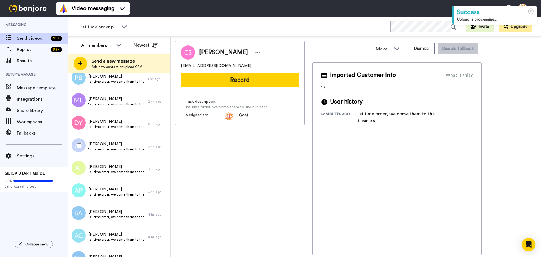
scroll to position [85, 0]
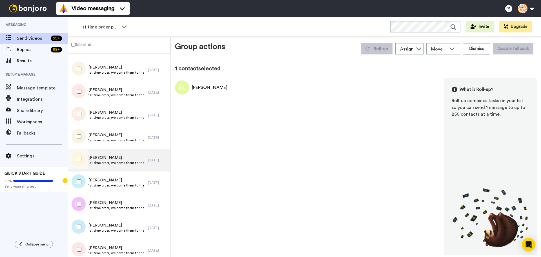
scroll to position [3990, 0]
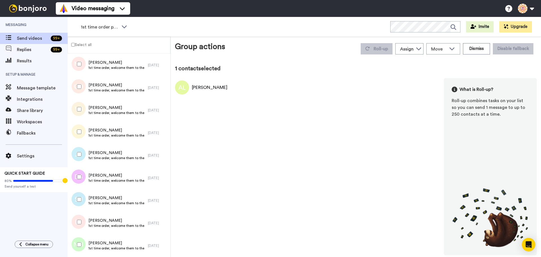
click at [79, 45] on label "Select all" at bounding box center [80, 44] width 24 height 7
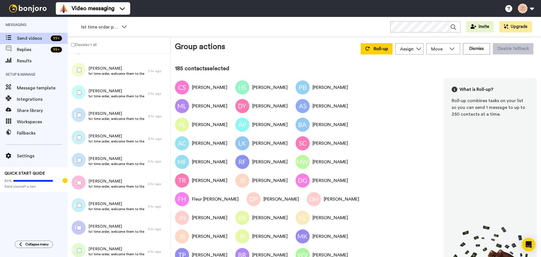
scroll to position [0, 0]
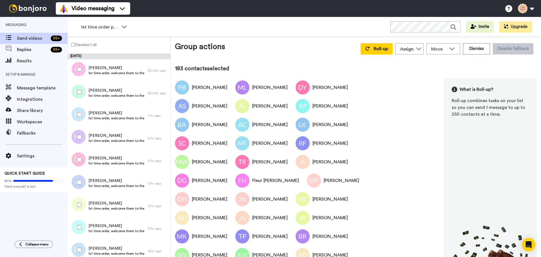
click at [80, 110] on div at bounding box center [78, 115] width 20 height 20
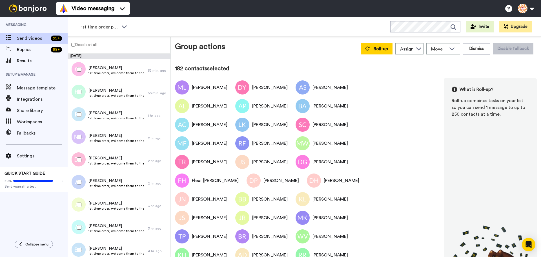
click at [76, 137] on div at bounding box center [78, 137] width 20 height 20
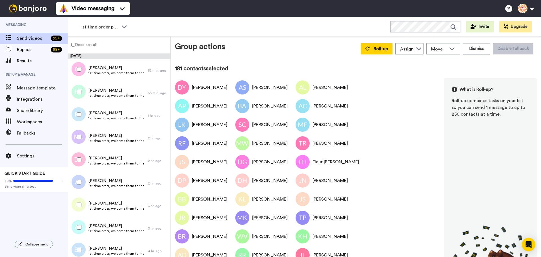
click at [76, 164] on div at bounding box center [78, 160] width 20 height 20
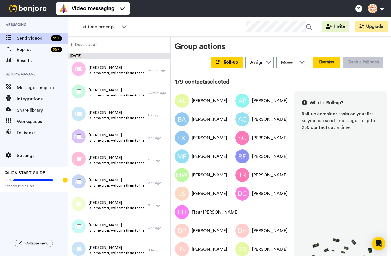
click at [319, 60] on button "Dismiss" at bounding box center [326, 62] width 27 height 11
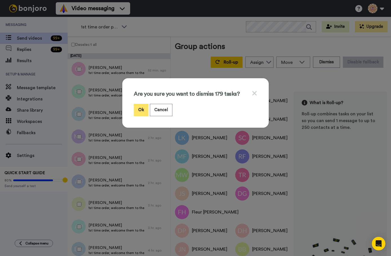
click at [140, 109] on button "Ok" at bounding box center [141, 110] width 15 height 12
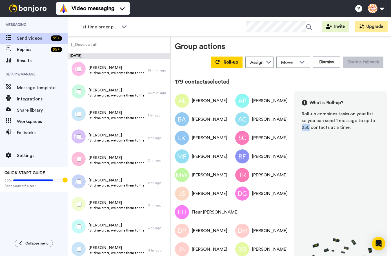
drag, startPoint x: 364, startPoint y: 121, endPoint x: 371, endPoint y: 121, distance: 6.8
click at [371, 121] on div "Roll-up combines tasks on your list so you can send 1 message to up to 250 cont…" at bounding box center [340, 121] width 77 height 20
click at [352, 130] on div "Roll-up combines tasks on your list so you can send 1 message to up to 250 cont…" at bounding box center [340, 121] width 77 height 20
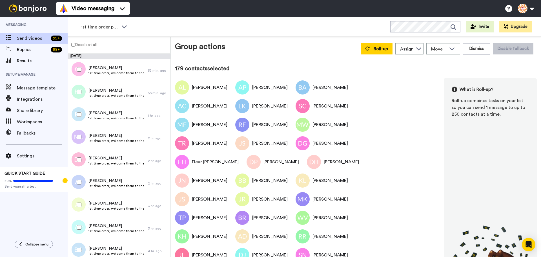
click at [319, 30] on div "1st time order people WORKSPACES View all All Thanking Thankful for Orders Othe…" at bounding box center [304, 27] width 473 height 20
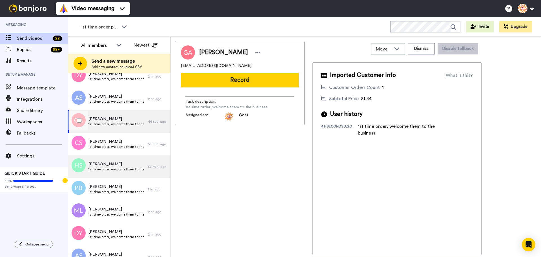
scroll to position [507, 0]
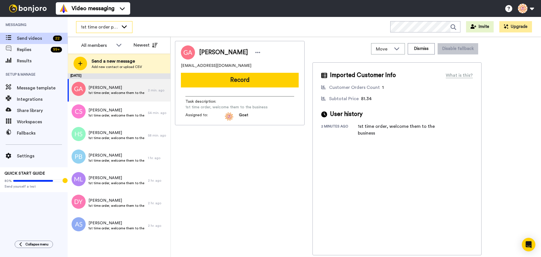
click at [105, 27] on span "1st time order people" at bounding box center [100, 27] width 38 height 7
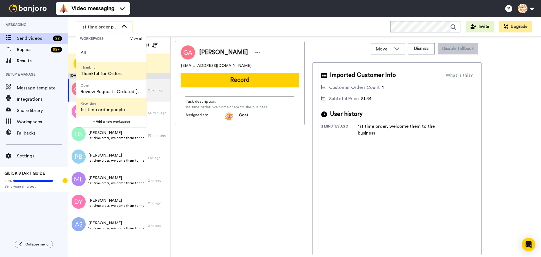
click at [114, 70] on span "Thankful for Orders" at bounding box center [102, 73] width 42 height 7
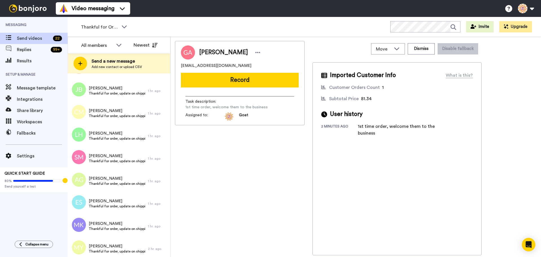
scroll to position [113, 0]
click at [107, 29] on span "Thankful for Orders" at bounding box center [100, 27] width 38 height 7
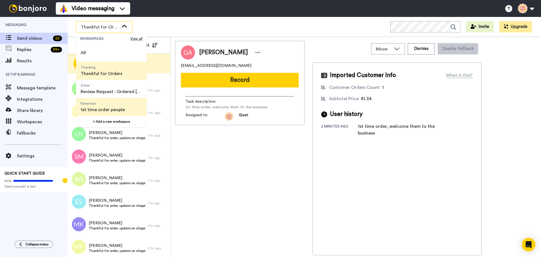
click at [109, 107] on span "1st time order people" at bounding box center [103, 109] width 44 height 7
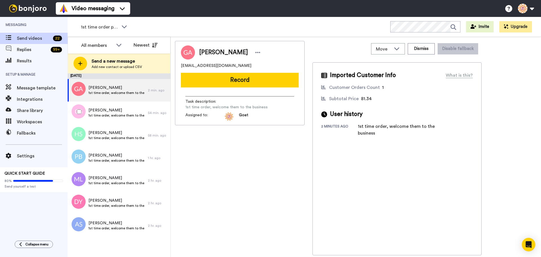
scroll to position [0, 0]
